Goal: Task Accomplishment & Management: Manage account settings

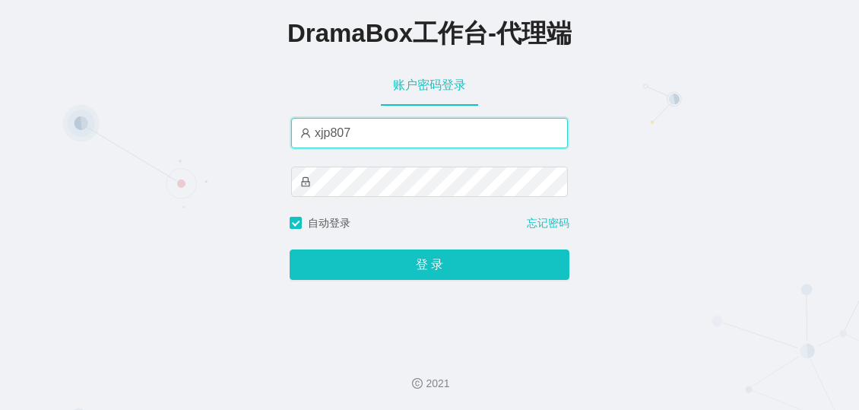
click at [370, 129] on input "xjp807" at bounding box center [429, 133] width 277 height 30
paste input "by"
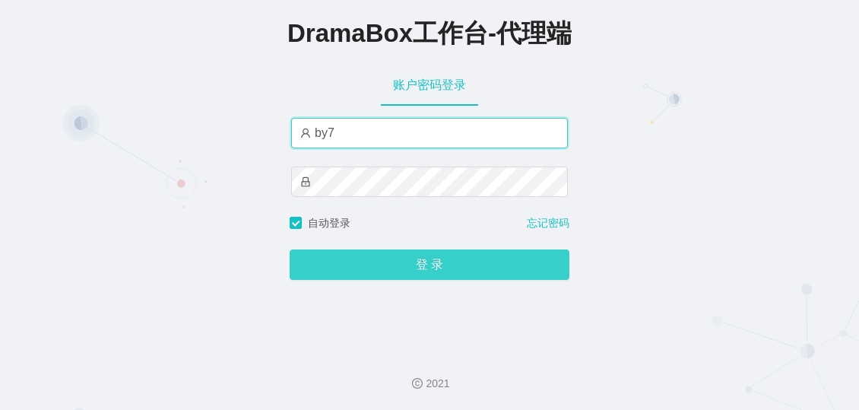
type input "by7"
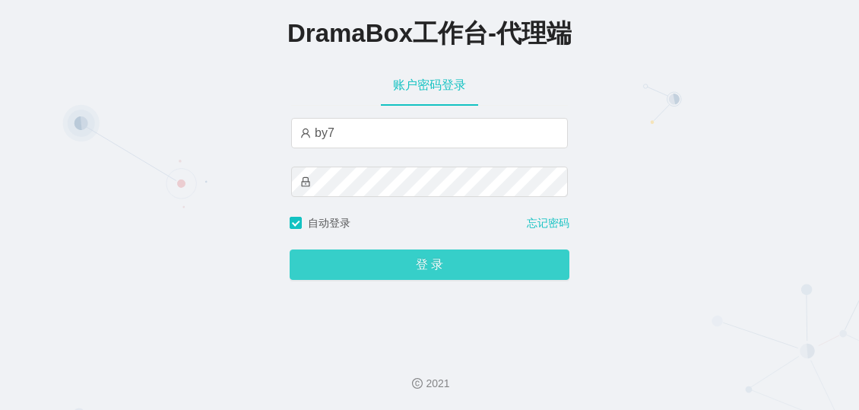
click at [373, 265] on button "登 录" at bounding box center [430, 264] width 280 height 30
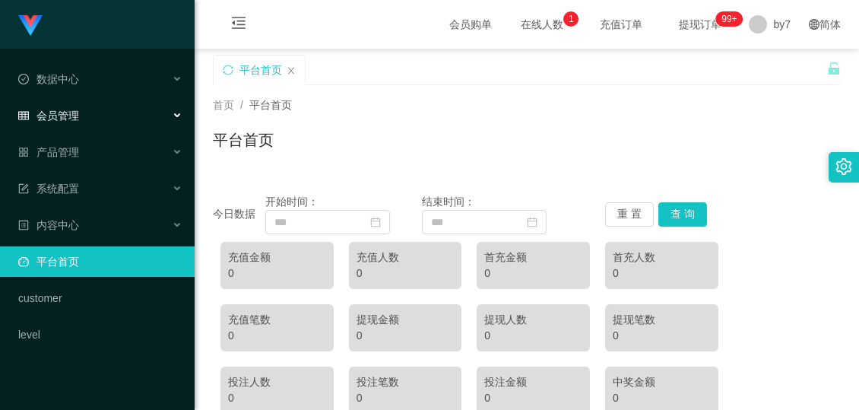
drag, startPoint x: 98, startPoint y: 110, endPoint x: 83, endPoint y: 116, distance: 16.4
click at [97, 110] on div "会员管理" at bounding box center [97, 115] width 195 height 30
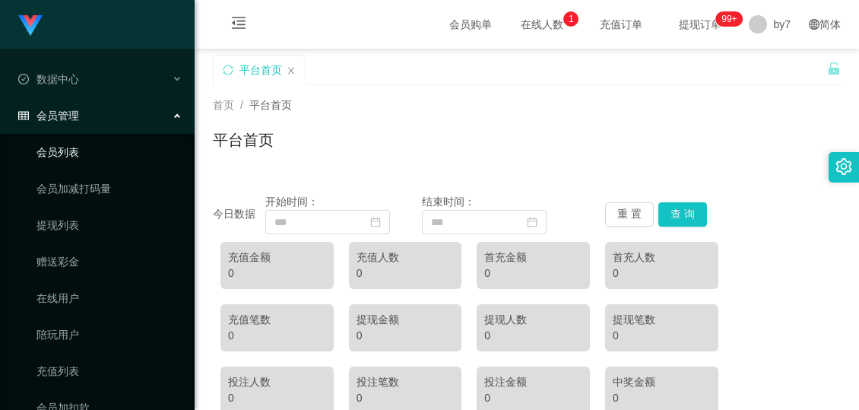
click at [78, 149] on link "会员列表" at bounding box center [110, 152] width 146 height 30
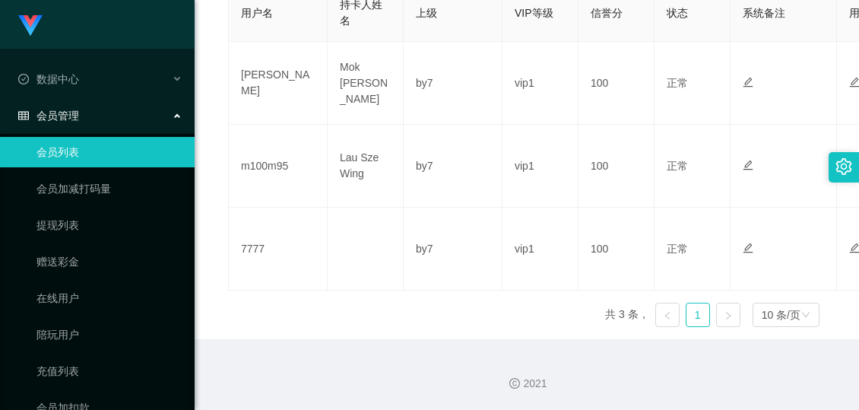
scroll to position [238, 0]
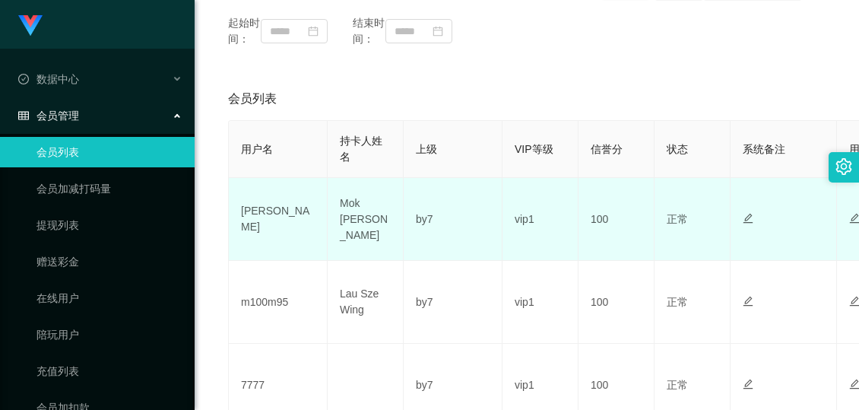
click at [618, 249] on td "100" at bounding box center [617, 219] width 76 height 83
